Goal: Information Seeking & Learning: Learn about a topic

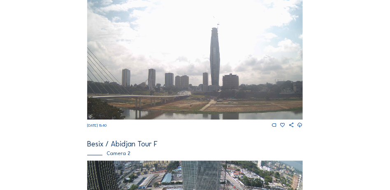
scroll to position [246, 0]
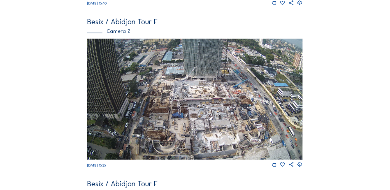
click at [301, 168] on icon at bounding box center [300, 165] width 6 height 7
click at [207, 139] on img at bounding box center [195, 99] width 216 height 121
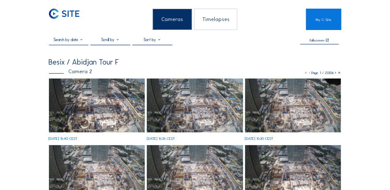
click at [85, 96] on div "[DATE] 15:40 CEST" at bounding box center [97, 110] width 96 height 62
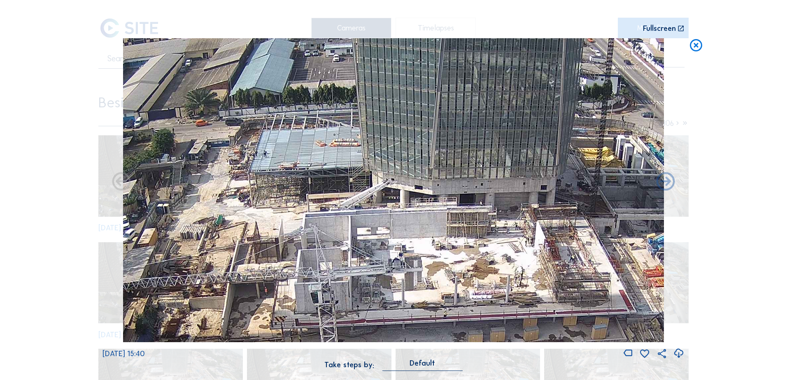
drag, startPoint x: 350, startPoint y: 126, endPoint x: 335, endPoint y: 163, distance: 39.8
click at [337, 162] on img at bounding box center [393, 190] width 541 height 304
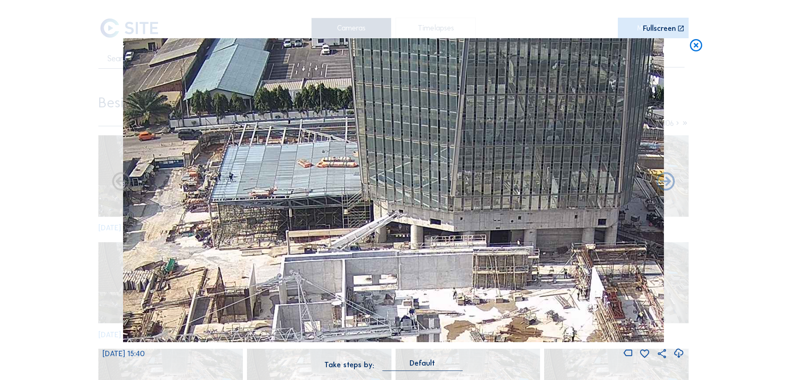
drag, startPoint x: 334, startPoint y: 163, endPoint x: 343, endPoint y: 178, distance: 17.6
click at [343, 178] on img at bounding box center [393, 190] width 541 height 304
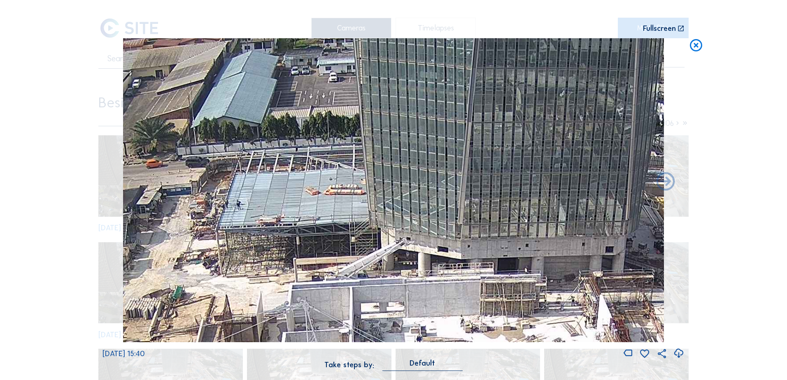
drag, startPoint x: 295, startPoint y: 188, endPoint x: 293, endPoint y: 201, distance: 13.4
click at [293, 190] on img at bounding box center [393, 190] width 541 height 304
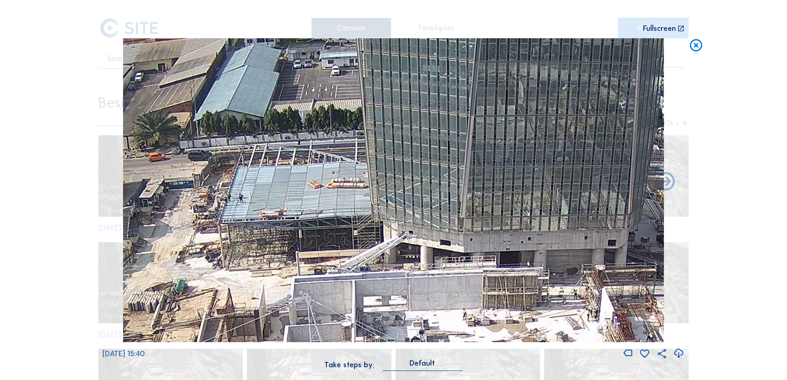
drag, startPoint x: 277, startPoint y: 202, endPoint x: 280, endPoint y: 195, distance: 7.6
click at [280, 190] on img at bounding box center [393, 190] width 541 height 304
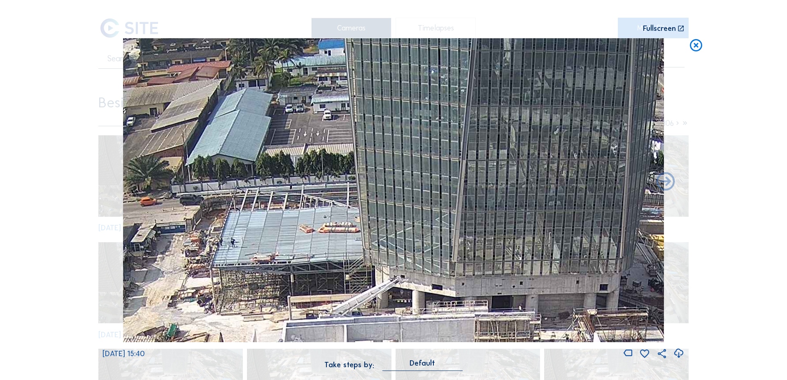
drag, startPoint x: 274, startPoint y: 207, endPoint x: 267, endPoint y: 247, distance: 41.0
click at [267, 190] on img at bounding box center [393, 190] width 541 height 304
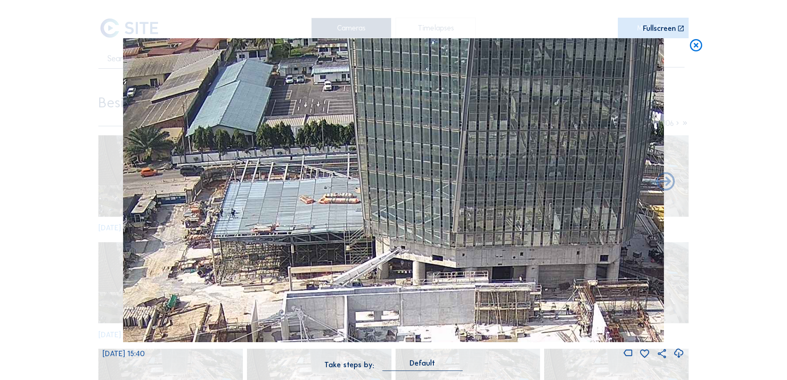
drag, startPoint x: 268, startPoint y: 219, endPoint x: 268, endPoint y: 206, distance: 13.2
click at [268, 190] on img at bounding box center [393, 190] width 541 height 304
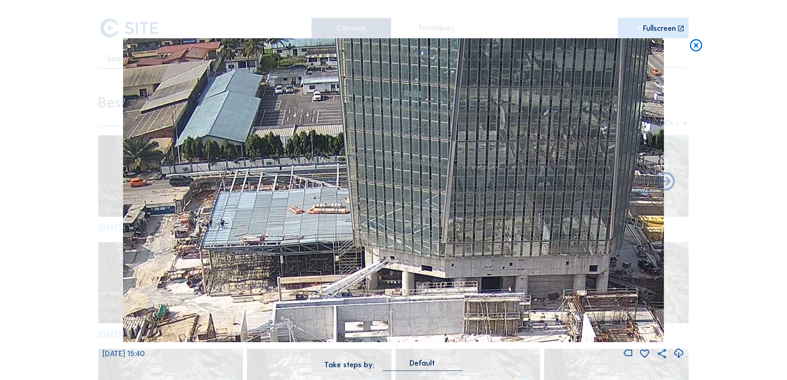
drag, startPoint x: 302, startPoint y: 208, endPoint x: 289, endPoint y: 230, distance: 25.6
click at [289, 190] on img at bounding box center [393, 190] width 541 height 304
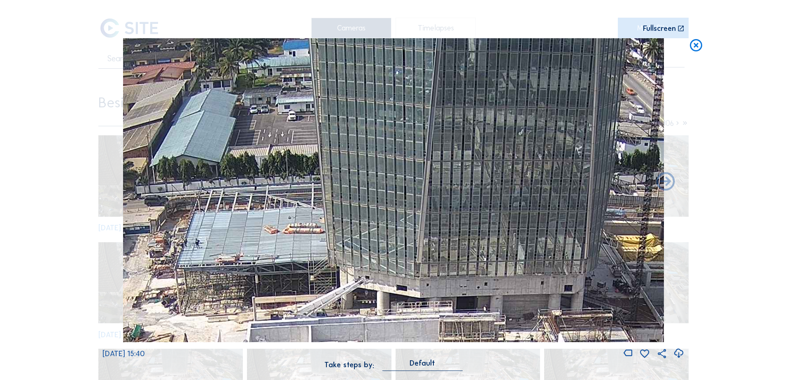
drag, startPoint x: 291, startPoint y: 230, endPoint x: 300, endPoint y: 227, distance: 10.4
click at [300, 190] on img at bounding box center [393, 190] width 541 height 304
